Goal: Navigation & Orientation: Go to known website

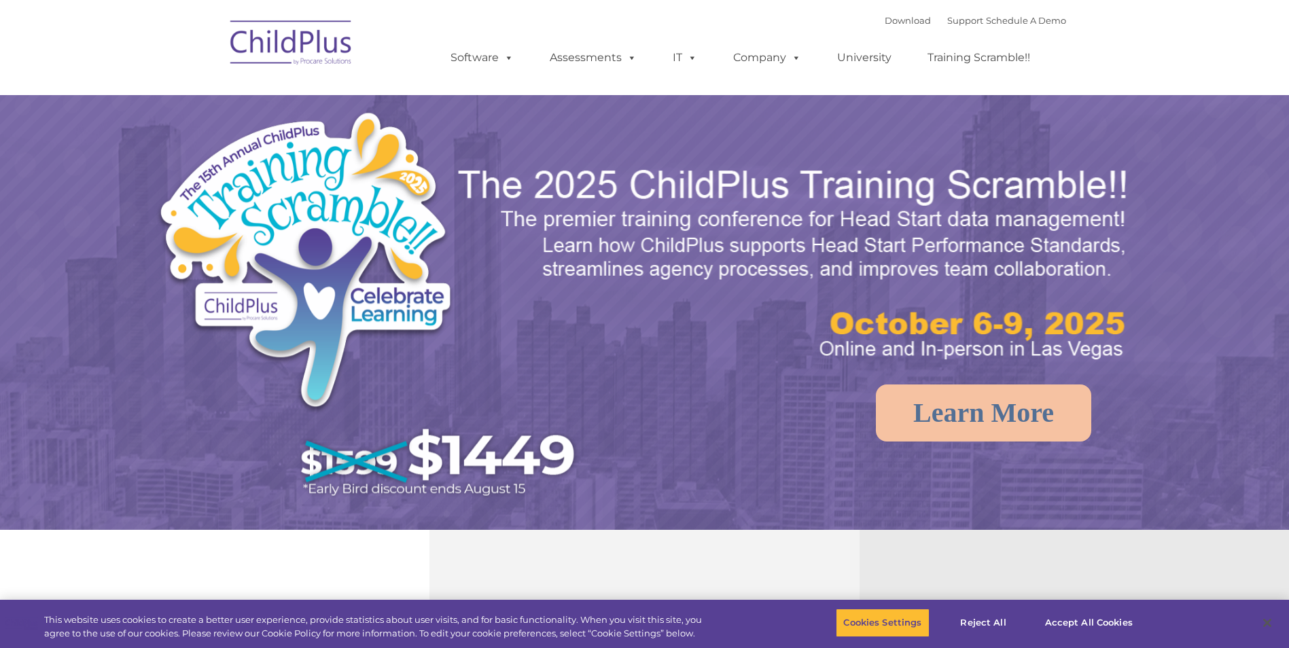
select select "MEDIUM"
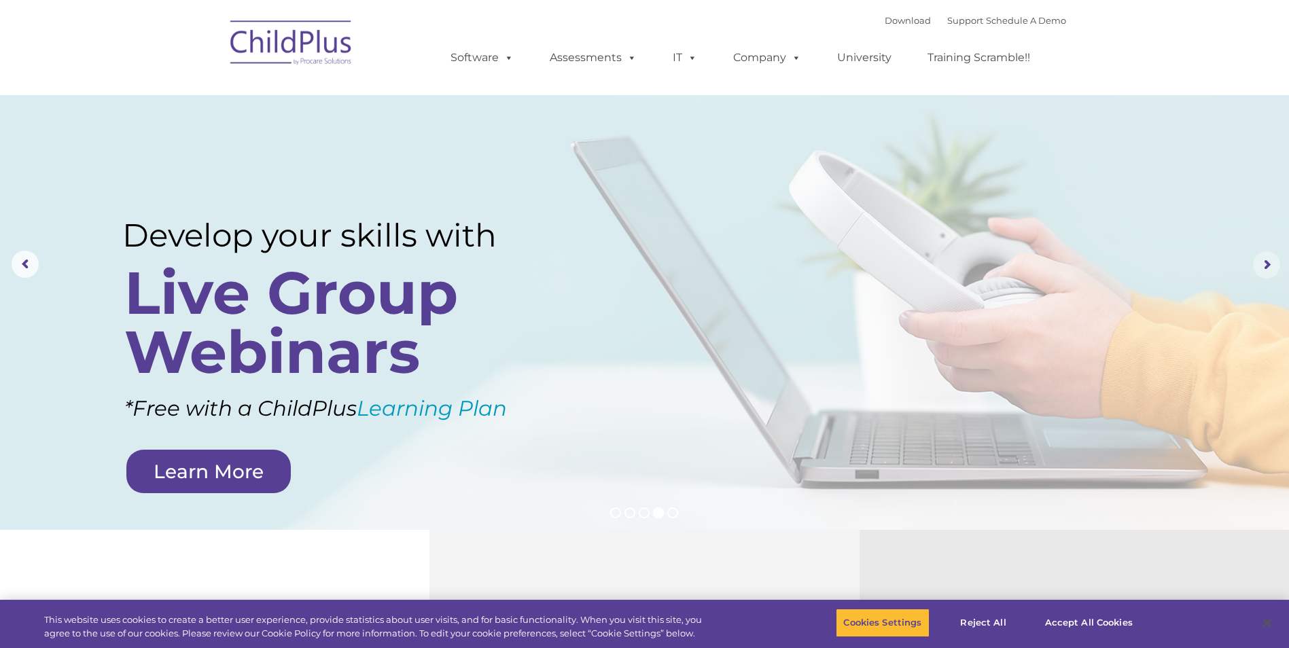
click at [1265, 271] on rs-arrow at bounding box center [1266, 264] width 27 height 27
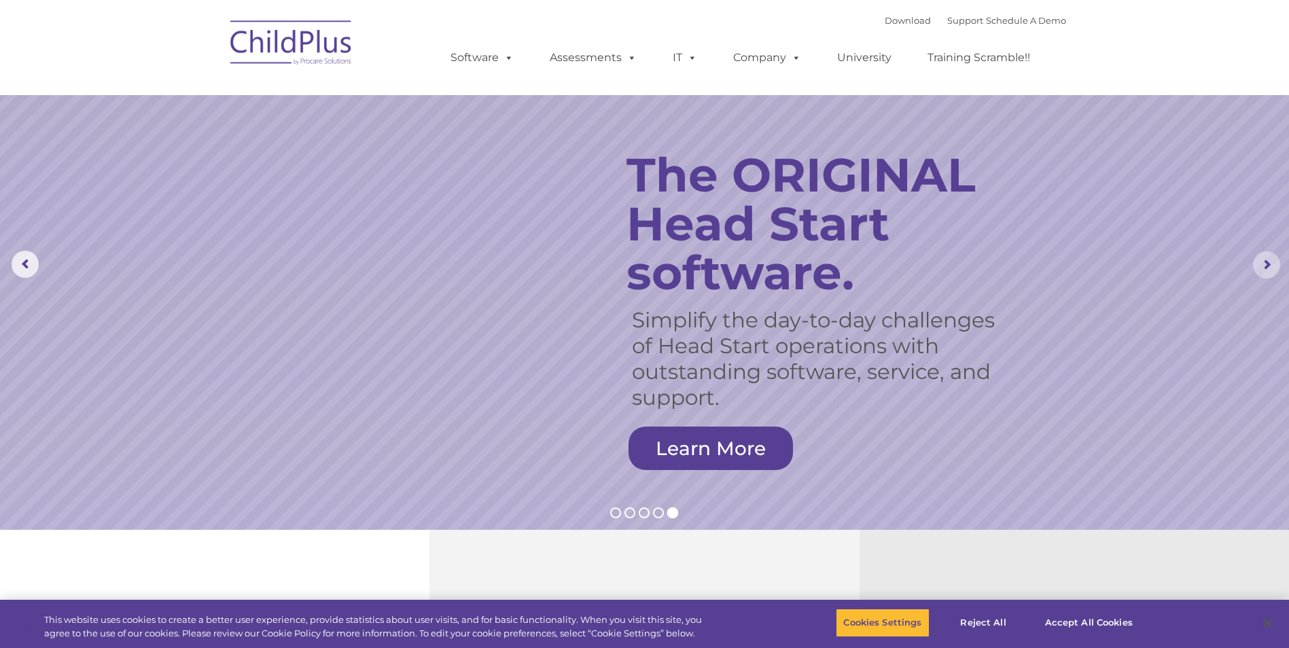
click at [1265, 271] on rs-arrow at bounding box center [1266, 264] width 27 height 27
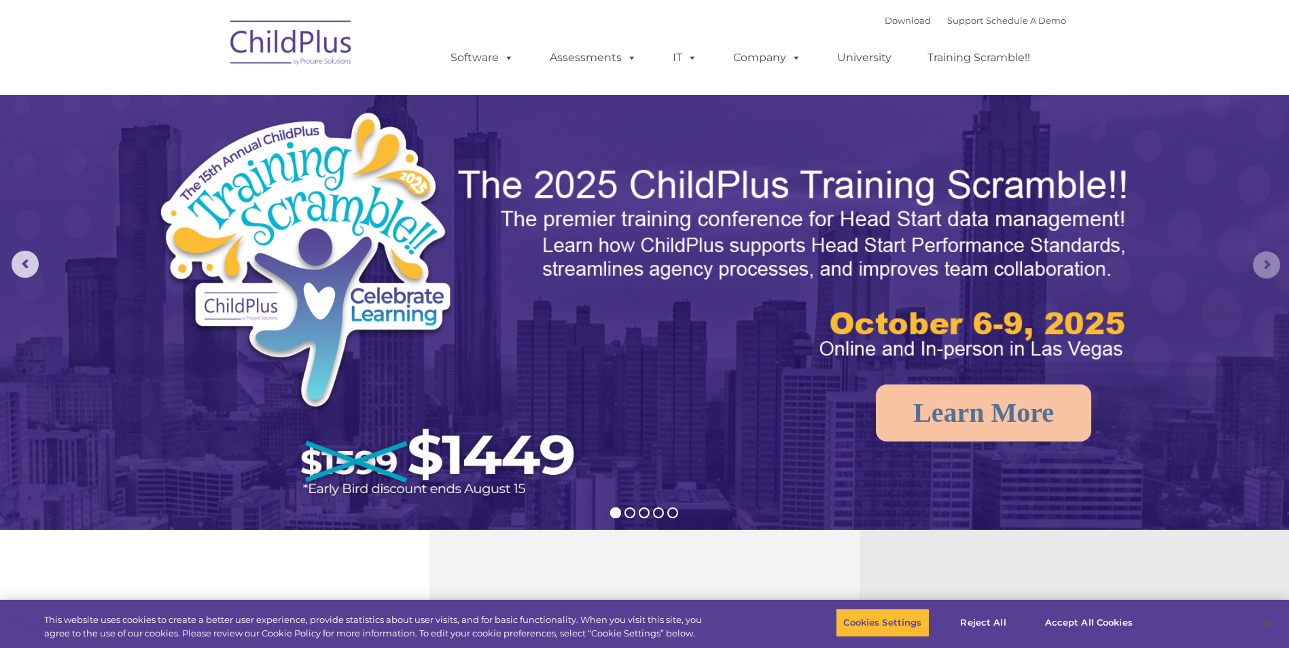
click at [1262, 272] on rs-arrow at bounding box center [1266, 264] width 27 height 27
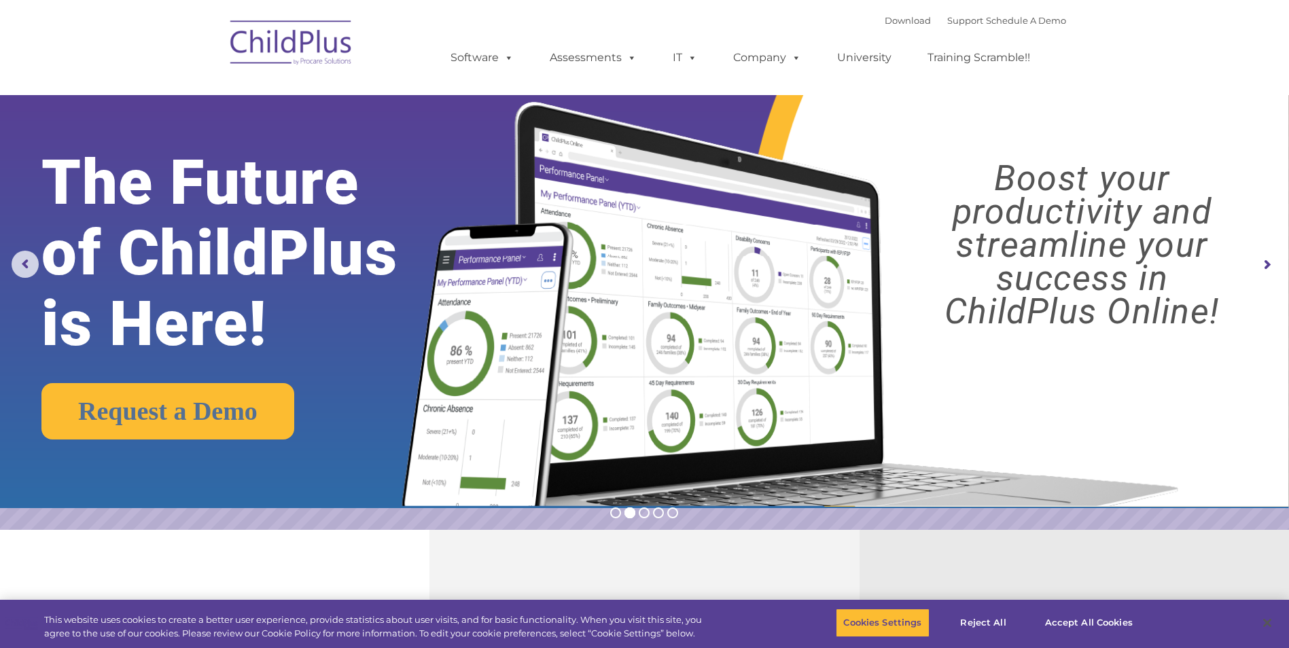
click at [1262, 272] on rs-arrow at bounding box center [1266, 264] width 27 height 27
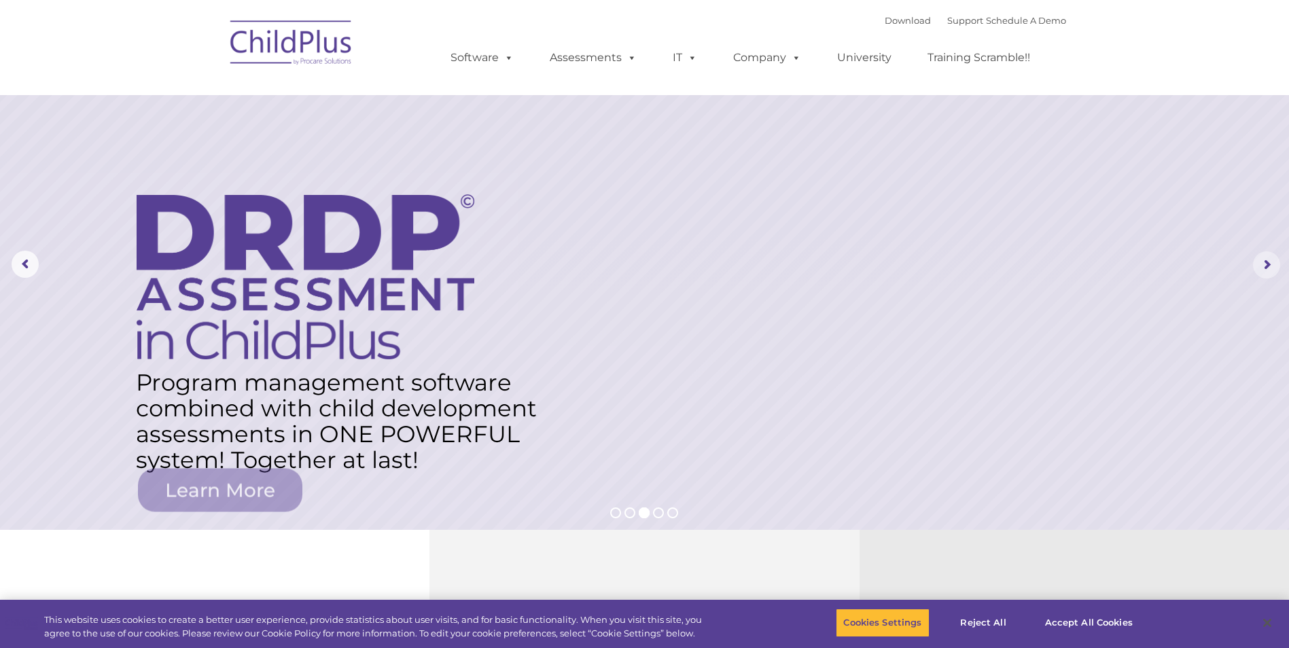
click at [1262, 272] on rs-arrow at bounding box center [1266, 264] width 27 height 27
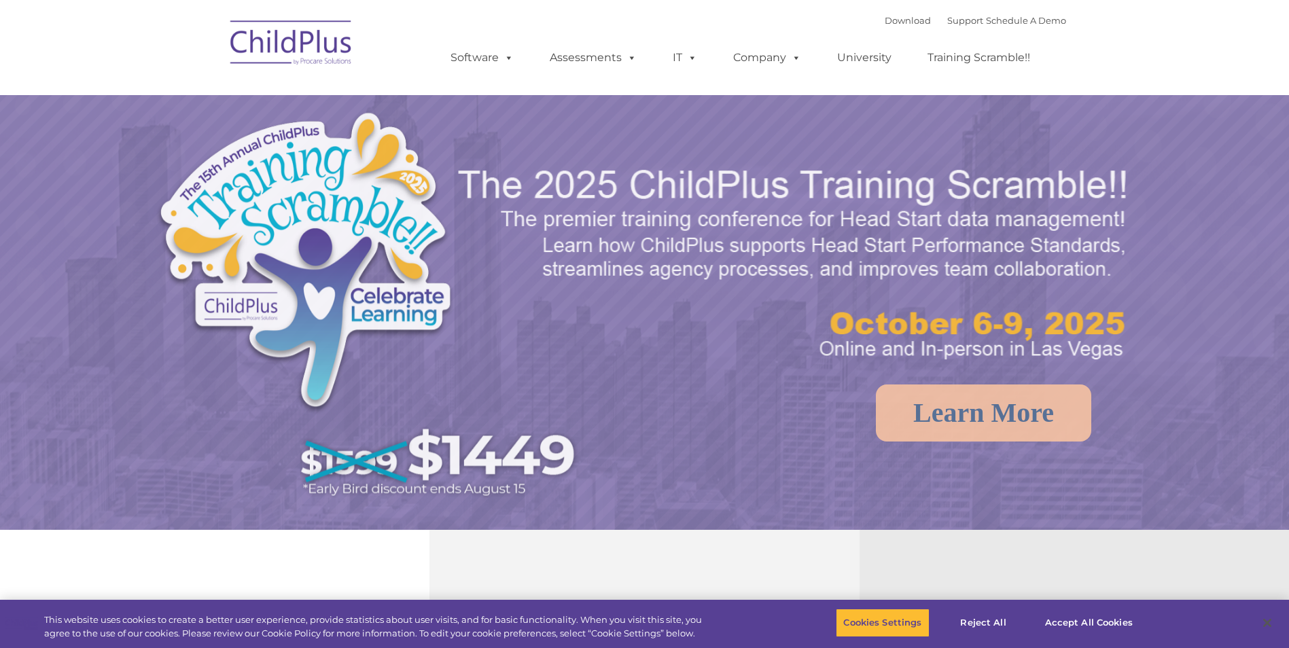
select select "MEDIUM"
